Goal: Task Accomplishment & Management: Use online tool/utility

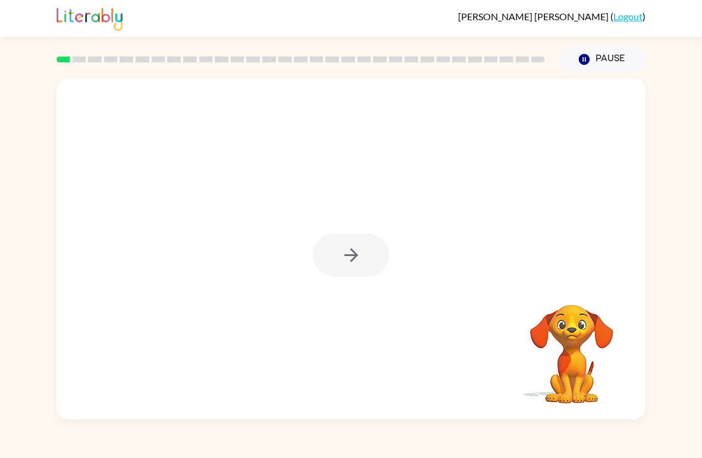
click at [380, 247] on div at bounding box center [351, 255] width 76 height 43
click at [349, 262] on div at bounding box center [351, 255] width 76 height 43
click at [383, 263] on div at bounding box center [351, 255] width 76 height 43
click at [356, 256] on div at bounding box center [351, 255] width 76 height 43
click at [340, 255] on div at bounding box center [351, 255] width 76 height 43
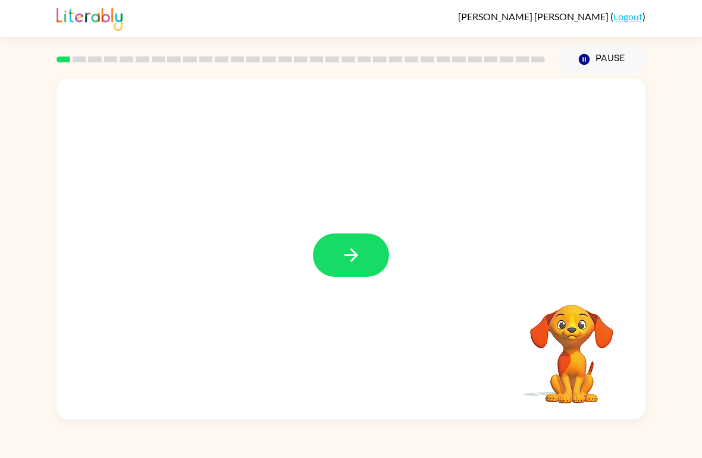
click at [370, 262] on button "button" at bounding box center [351, 255] width 76 height 43
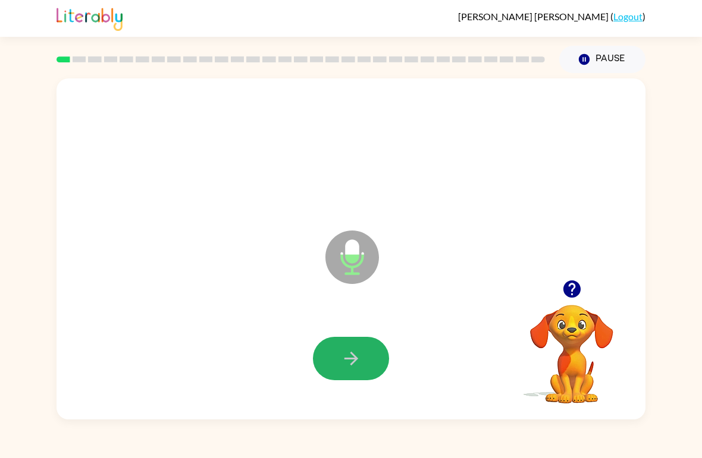
click at [335, 353] on button "button" at bounding box center [351, 358] width 76 height 43
click at [577, 292] on icon "button" at bounding box center [570, 289] width 17 height 17
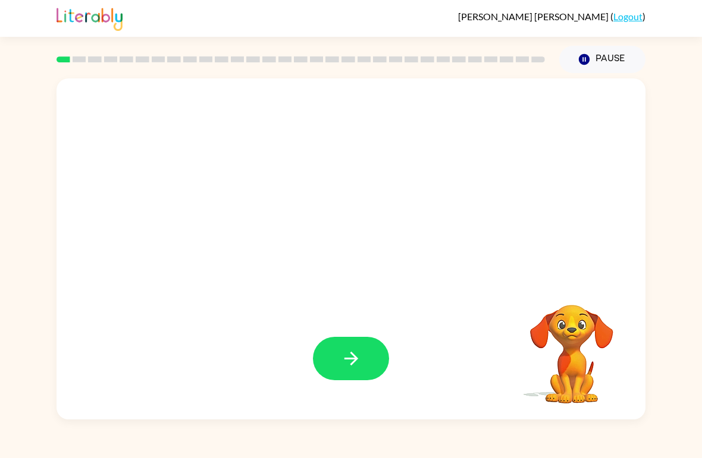
click at [359, 350] on icon "button" at bounding box center [351, 358] width 21 height 21
click at [381, 354] on button "button" at bounding box center [351, 358] width 76 height 43
click at [351, 367] on icon "button" at bounding box center [351, 358] width 21 height 21
click at [336, 353] on button "button" at bounding box center [351, 358] width 76 height 43
click at [370, 361] on div at bounding box center [351, 358] width 76 height 43
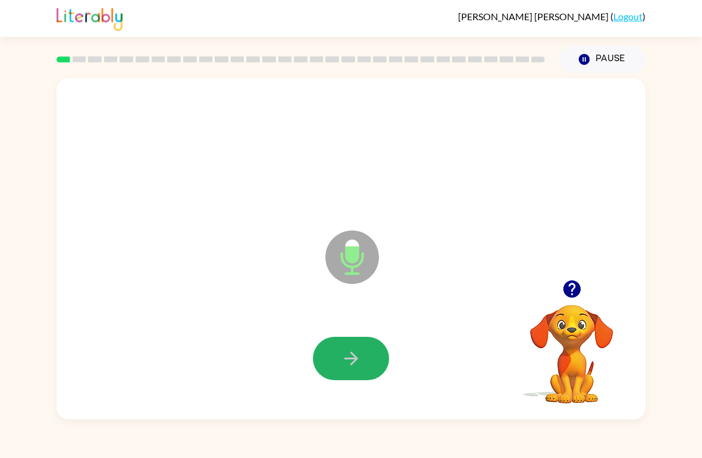
click at [360, 350] on icon "button" at bounding box center [351, 358] width 21 height 21
click at [332, 331] on div at bounding box center [350, 359] width 565 height 98
click at [347, 365] on icon "button" at bounding box center [351, 358] width 21 height 21
click at [379, 375] on button "button" at bounding box center [351, 358] width 76 height 43
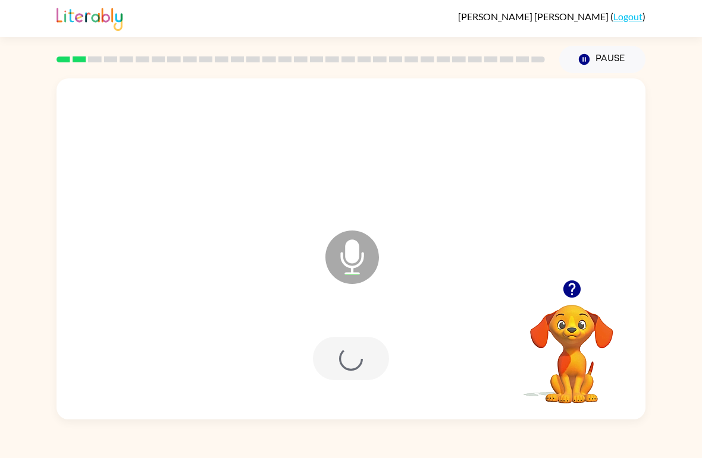
click at [319, 348] on div at bounding box center [351, 358] width 76 height 43
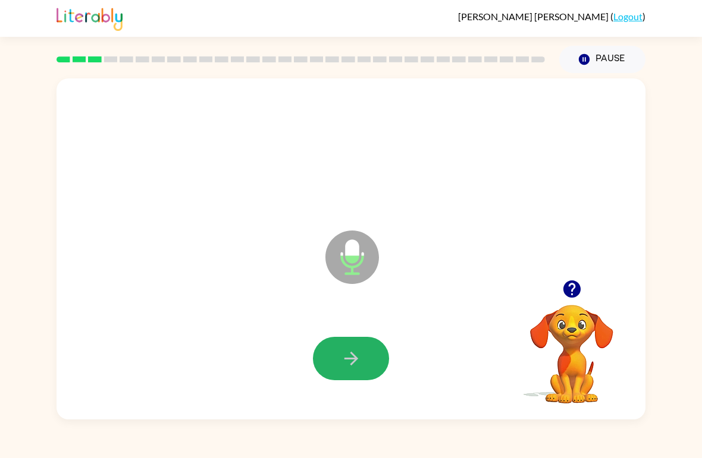
click at [345, 364] on icon "button" at bounding box center [351, 358] width 21 height 21
click at [365, 370] on button "button" at bounding box center [351, 358] width 76 height 43
click at [344, 369] on icon "button" at bounding box center [351, 358] width 21 height 21
click at [367, 342] on button "button" at bounding box center [351, 358] width 76 height 43
click at [327, 335] on div at bounding box center [350, 359] width 565 height 98
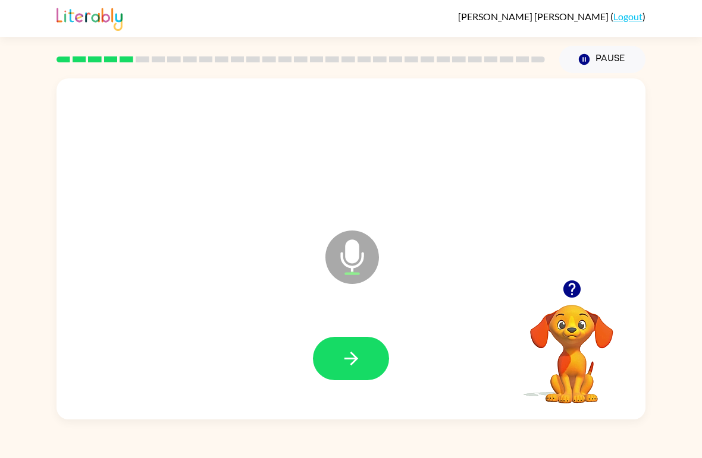
click at [353, 353] on icon "button" at bounding box center [351, 358] width 21 height 21
click at [364, 391] on div at bounding box center [350, 359] width 565 height 98
click at [363, 357] on button "button" at bounding box center [351, 358] width 76 height 43
click at [371, 357] on button "button" at bounding box center [351, 358] width 76 height 43
click at [363, 357] on button "button" at bounding box center [351, 358] width 76 height 43
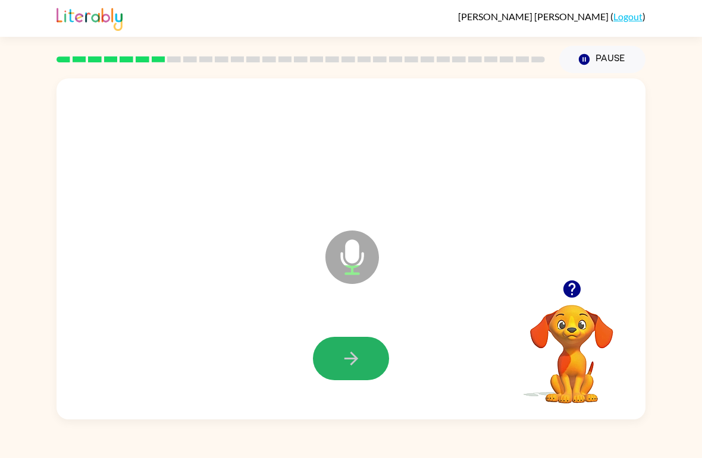
click at [367, 376] on button "button" at bounding box center [351, 358] width 76 height 43
click at [362, 338] on button "button" at bounding box center [351, 358] width 76 height 43
click at [334, 350] on button "button" at bounding box center [351, 358] width 76 height 43
click at [342, 356] on icon "button" at bounding box center [351, 358] width 21 height 21
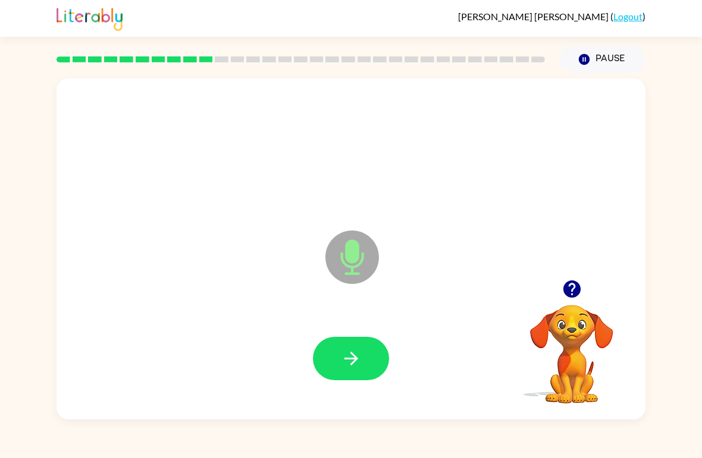
click at [344, 373] on button "button" at bounding box center [351, 358] width 76 height 43
click at [354, 367] on icon "button" at bounding box center [351, 358] width 21 height 21
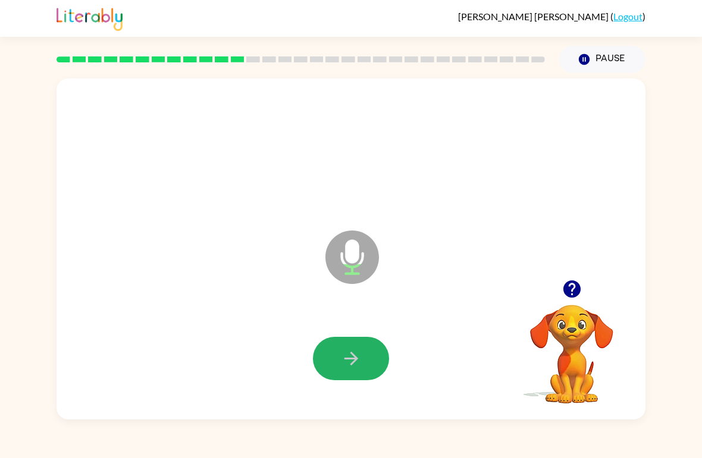
click at [353, 347] on button "button" at bounding box center [351, 358] width 76 height 43
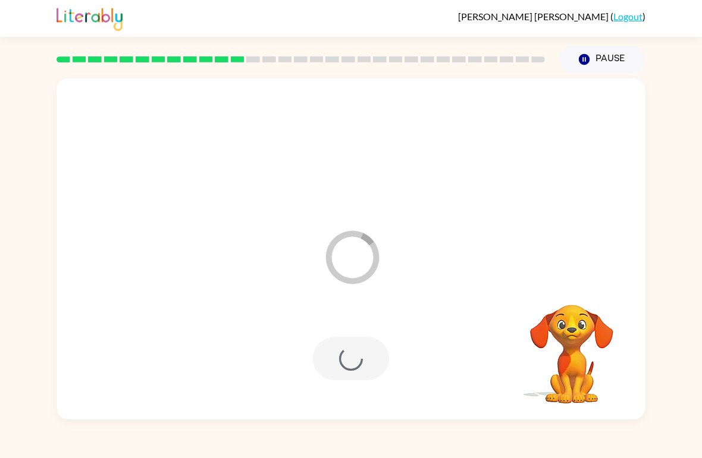
click at [411, 374] on div at bounding box center [350, 359] width 565 height 98
click at [370, 385] on div at bounding box center [350, 359] width 565 height 98
click at [580, 334] on video "Your browser must support playing .mp4 files to use Literably. Please try using…" at bounding box center [571, 346] width 119 height 119
click at [568, 332] on video "Your browser must support playing .mp4 files to use Literably. Please try using…" at bounding box center [571, 346] width 119 height 119
click at [568, 354] on video "Your browser must support playing .mp4 files to use Literably. Please try using…" at bounding box center [571, 346] width 119 height 119
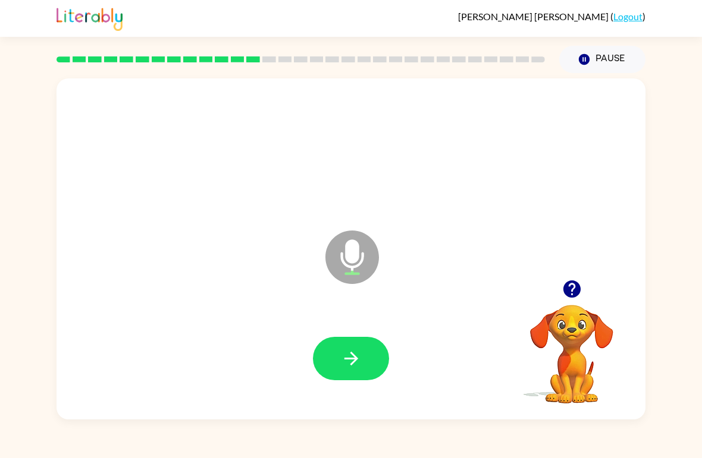
click at [358, 354] on icon "button" at bounding box center [351, 358] width 21 height 21
click at [356, 372] on button "button" at bounding box center [351, 358] width 76 height 43
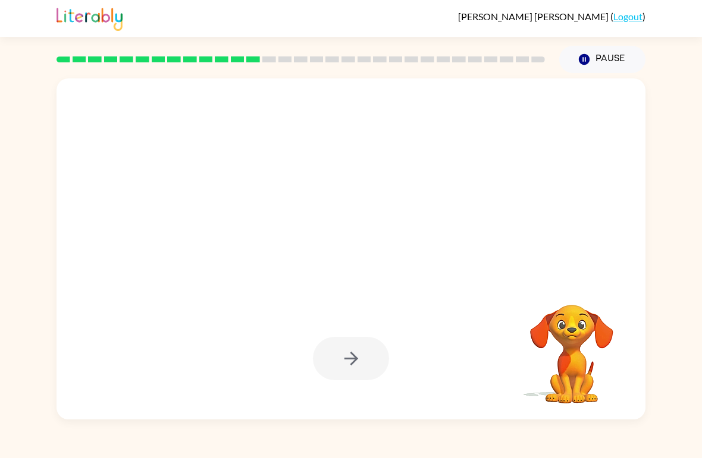
click at [339, 372] on div at bounding box center [351, 358] width 76 height 43
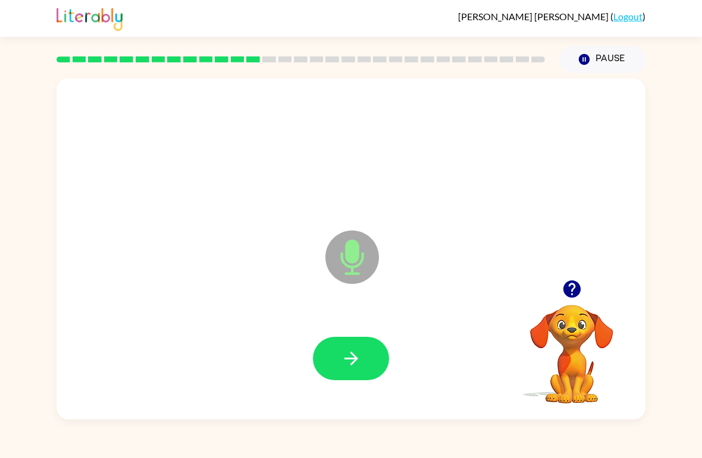
click at [361, 357] on button "button" at bounding box center [351, 358] width 76 height 43
click at [361, 367] on button "button" at bounding box center [351, 358] width 76 height 43
click at [363, 348] on button "button" at bounding box center [351, 358] width 76 height 43
click at [357, 345] on button "button" at bounding box center [351, 358] width 76 height 43
click at [353, 353] on icon "button" at bounding box center [351, 358] width 21 height 21
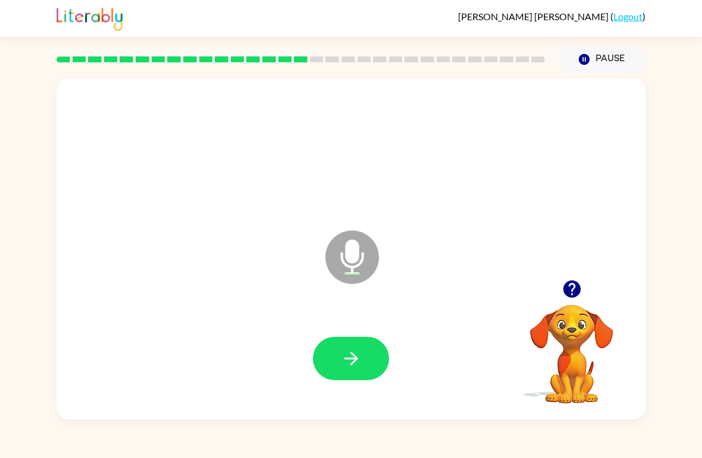
click at [364, 346] on button "button" at bounding box center [351, 358] width 76 height 43
click at [349, 350] on icon "button" at bounding box center [351, 358] width 21 height 21
click at [386, 306] on icon "Microphone The Microphone is here when it is your turn to talk" at bounding box center [411, 272] width 178 height 89
click at [355, 343] on button "button" at bounding box center [351, 358] width 76 height 43
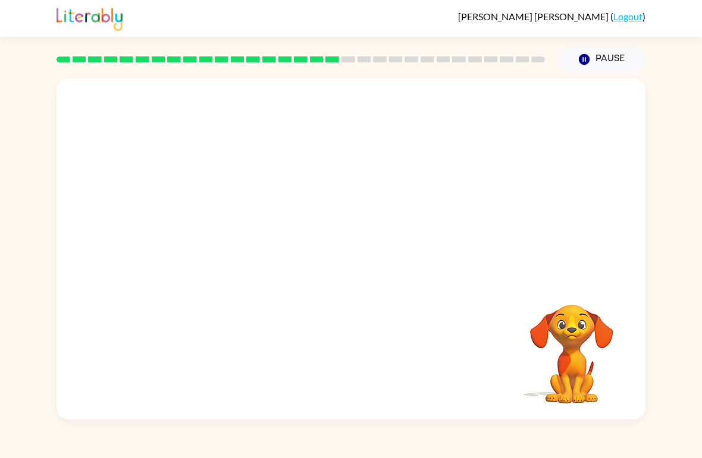
click at [609, 55] on button "Pause Pause" at bounding box center [602, 59] width 86 height 27
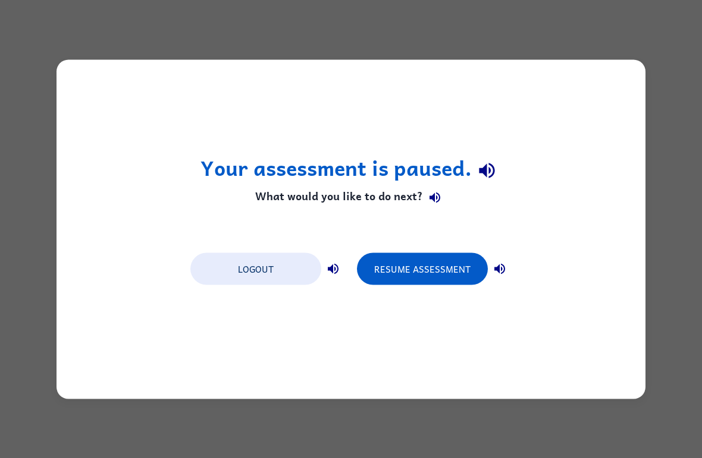
click at [296, 274] on button "Logout" at bounding box center [255, 269] width 131 height 32
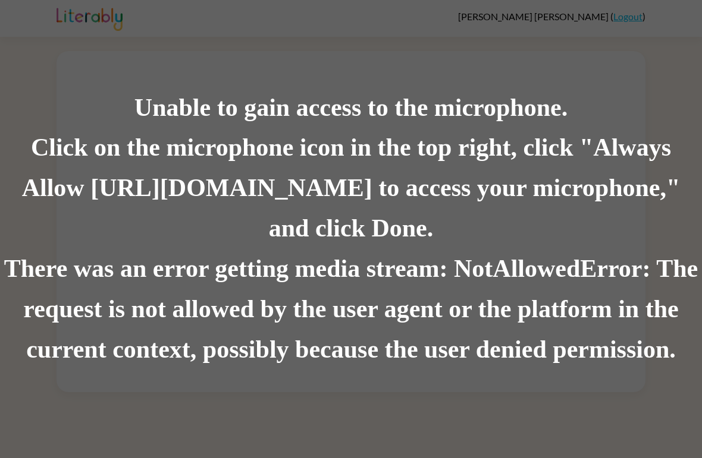
click at [586, 13] on div "Unable to gain access to the microphone. Click on the microphone icon in the to…" at bounding box center [351, 229] width 702 height 458
click at [206, 244] on div "Click on the microphone icon in the top right, click "Always Allow [URL][DOMAIN…" at bounding box center [351, 188] width 702 height 121
click at [278, 242] on div "Click on the microphone icon in the top right, click "Always Allow [URL][DOMAIN…" at bounding box center [351, 188] width 702 height 121
click at [568, 197] on div "Click on the microphone icon in the top right, click "Always Allow [URL][DOMAIN…" at bounding box center [351, 188] width 702 height 121
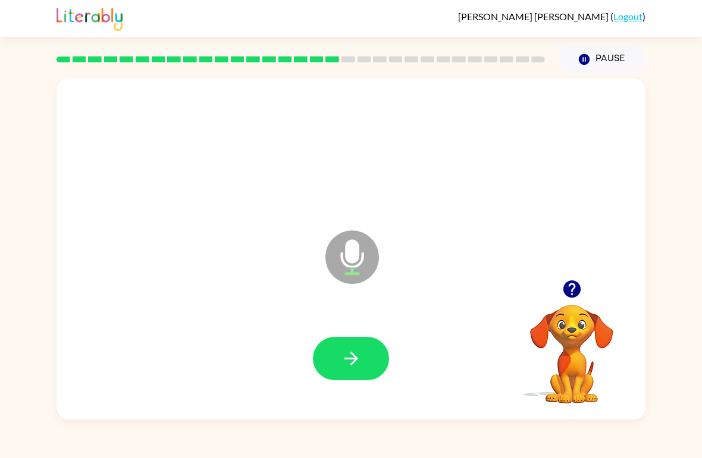
click at [334, 353] on button "button" at bounding box center [351, 358] width 76 height 43
click at [341, 350] on icon "button" at bounding box center [351, 358] width 21 height 21
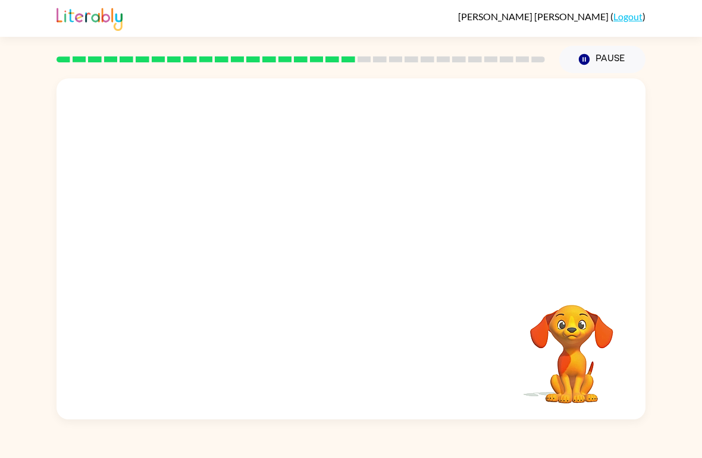
click at [661, 389] on div "Your browser must support playing .mp4 files to use Literably. Please try using…" at bounding box center [351, 246] width 702 height 347
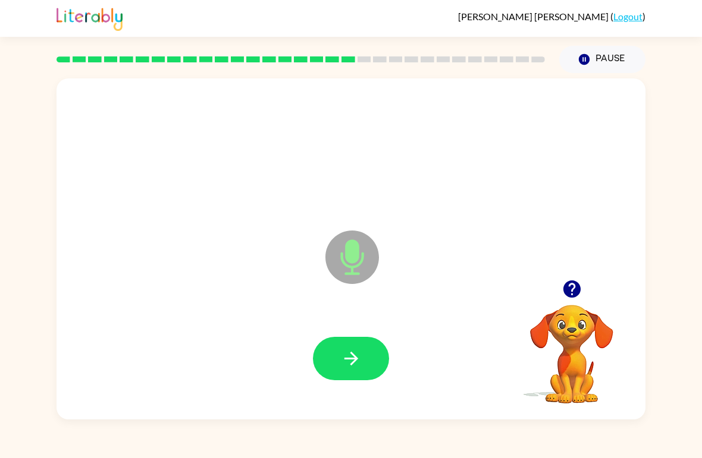
click at [372, 341] on button "button" at bounding box center [351, 358] width 76 height 43
click at [350, 367] on icon "button" at bounding box center [351, 358] width 21 height 21
click at [363, 357] on button "button" at bounding box center [351, 358] width 76 height 43
click at [353, 349] on icon "button" at bounding box center [351, 358] width 21 height 21
click at [345, 357] on icon "button" at bounding box center [351, 358] width 21 height 21
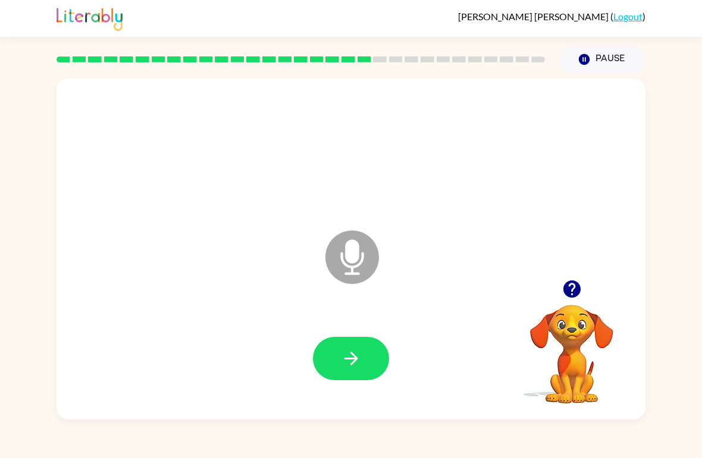
click at [369, 360] on button "button" at bounding box center [351, 358] width 76 height 43
click at [350, 357] on icon "button" at bounding box center [351, 358] width 21 height 21
click at [339, 344] on button "button" at bounding box center [351, 358] width 76 height 43
click at [325, 344] on button "button" at bounding box center [351, 358] width 76 height 43
click at [350, 346] on button "button" at bounding box center [351, 358] width 76 height 43
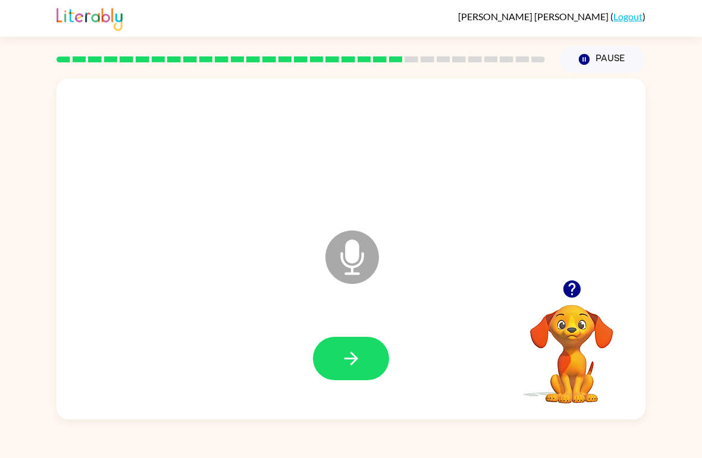
click at [366, 345] on button "button" at bounding box center [351, 358] width 76 height 43
click at [356, 354] on icon "button" at bounding box center [351, 358] width 21 height 21
click at [345, 365] on icon "button" at bounding box center [351, 358] width 21 height 21
click at [360, 362] on icon "button" at bounding box center [351, 358] width 21 height 21
click at [360, 364] on icon "button" at bounding box center [351, 358] width 21 height 21
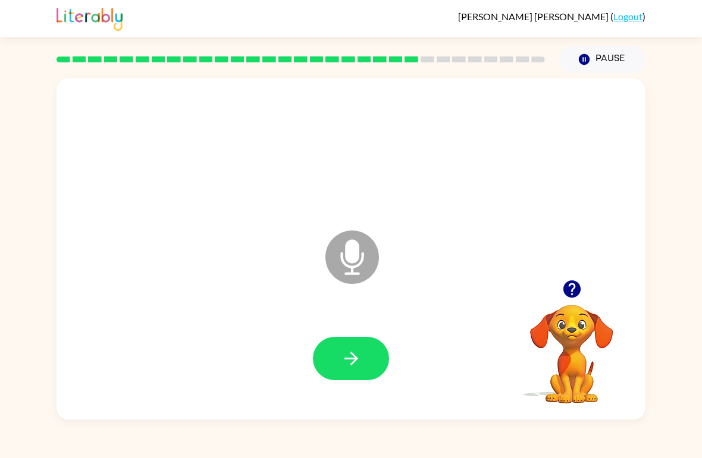
click at [364, 355] on button "button" at bounding box center [351, 358] width 76 height 43
click at [356, 367] on icon "button" at bounding box center [351, 358] width 21 height 21
click at [348, 341] on button "button" at bounding box center [351, 358] width 76 height 43
click at [371, 353] on button "button" at bounding box center [351, 358] width 76 height 43
click at [359, 367] on icon "button" at bounding box center [351, 358] width 21 height 21
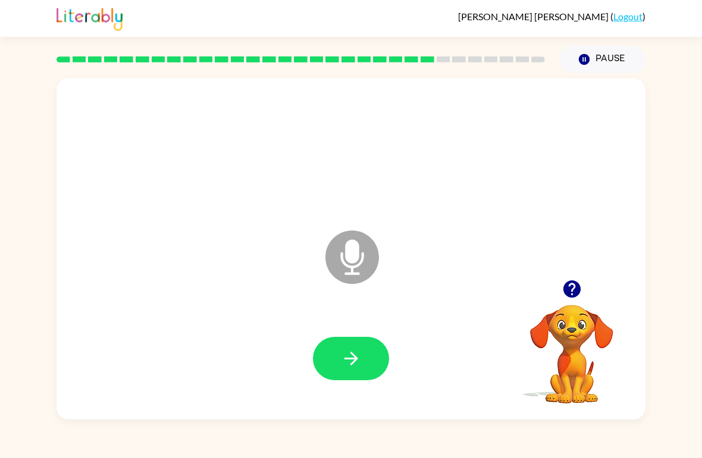
click at [380, 354] on button "button" at bounding box center [351, 358] width 76 height 43
click at [342, 328] on div at bounding box center [350, 359] width 565 height 98
click at [341, 341] on button "button" at bounding box center [351, 358] width 76 height 43
click at [345, 357] on icon "button" at bounding box center [351, 358] width 21 height 21
click at [363, 366] on button "button" at bounding box center [351, 358] width 76 height 43
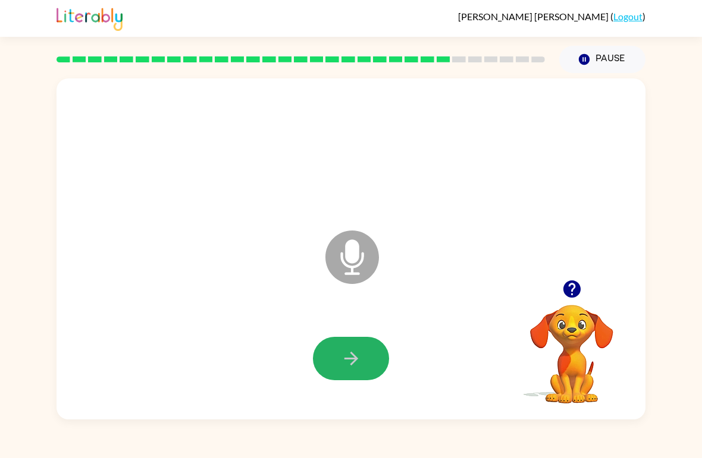
click at [375, 348] on button "button" at bounding box center [351, 358] width 76 height 43
click at [367, 334] on div at bounding box center [350, 359] width 565 height 98
click at [367, 361] on button "button" at bounding box center [351, 358] width 76 height 43
click at [367, 351] on button "button" at bounding box center [351, 358] width 76 height 43
click at [356, 356] on icon "button" at bounding box center [351, 358] width 21 height 21
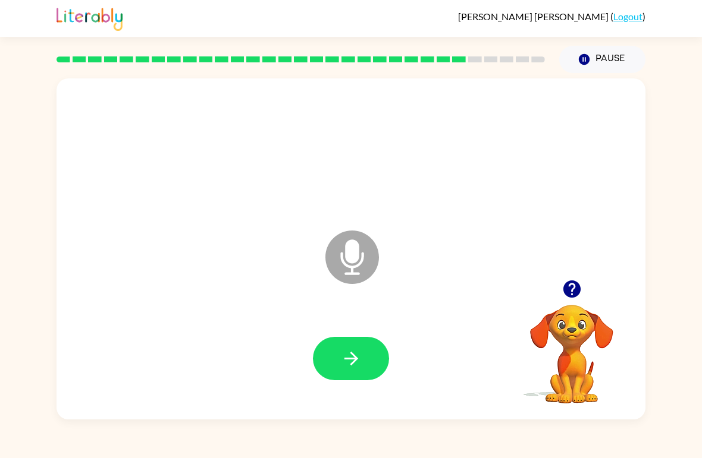
click at [353, 349] on icon "button" at bounding box center [351, 358] width 21 height 21
click at [351, 379] on button "button" at bounding box center [351, 358] width 76 height 43
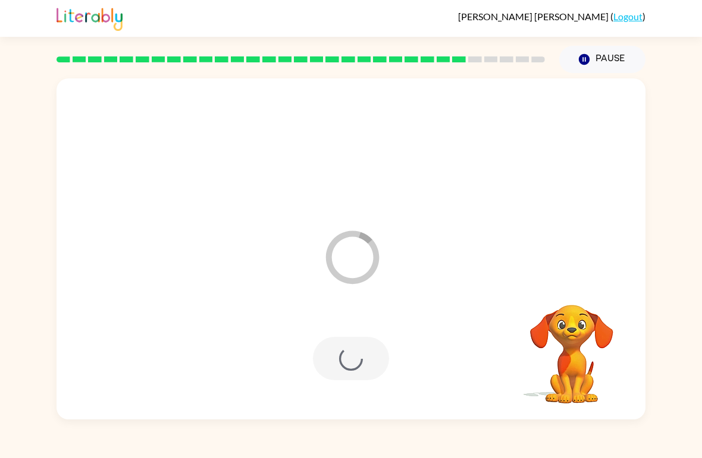
click at [388, 363] on div at bounding box center [351, 358] width 76 height 43
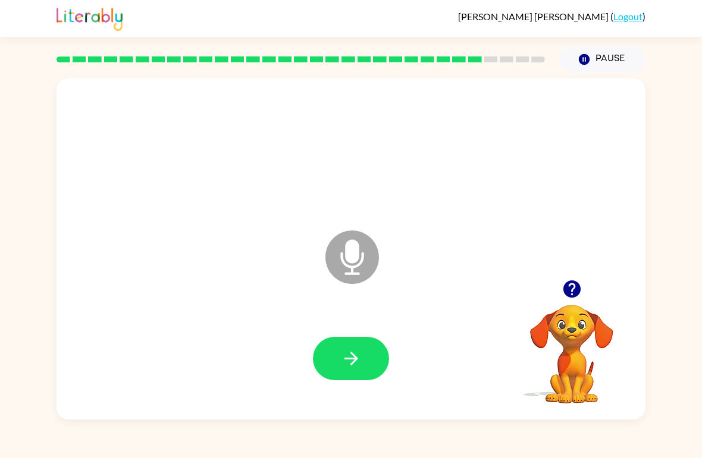
click at [349, 332] on div at bounding box center [350, 359] width 565 height 98
click at [358, 357] on icon "button" at bounding box center [351, 358] width 21 height 21
click at [371, 332] on div at bounding box center [350, 359] width 565 height 98
click at [368, 360] on button "button" at bounding box center [351, 358] width 76 height 43
click at [357, 367] on icon "button" at bounding box center [351, 358] width 21 height 21
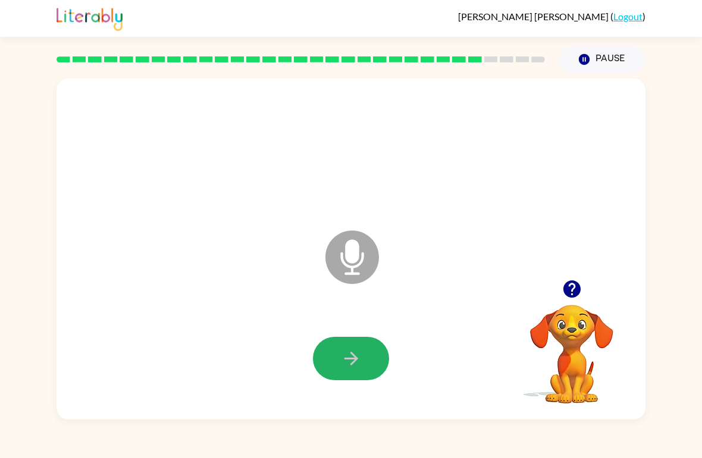
click at [370, 357] on button "button" at bounding box center [351, 358] width 76 height 43
click at [369, 364] on button "button" at bounding box center [351, 358] width 76 height 43
click at [354, 369] on icon "button" at bounding box center [351, 358] width 21 height 21
click at [348, 372] on button "button" at bounding box center [351, 358] width 76 height 43
click at [358, 366] on icon "button" at bounding box center [351, 358] width 21 height 21
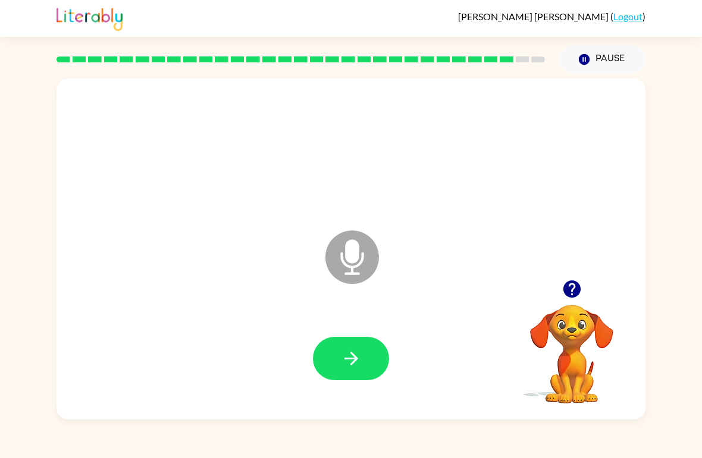
click at [339, 380] on button "button" at bounding box center [351, 358] width 76 height 43
click at [354, 359] on icon "button" at bounding box center [351, 359] width 14 height 14
click at [364, 357] on button "button" at bounding box center [351, 358] width 76 height 43
click at [345, 380] on button "button" at bounding box center [351, 358] width 76 height 43
click at [364, 338] on button "button" at bounding box center [351, 358] width 76 height 43
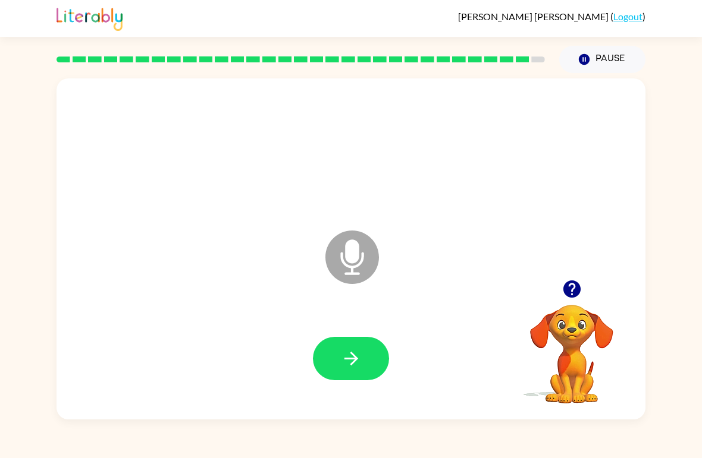
click at [361, 346] on button "button" at bounding box center [351, 358] width 76 height 43
click at [338, 362] on button "button" at bounding box center [351, 358] width 76 height 43
click at [361, 369] on button "button" at bounding box center [351, 358] width 76 height 43
